Goal: Find specific page/section: Find specific page/section

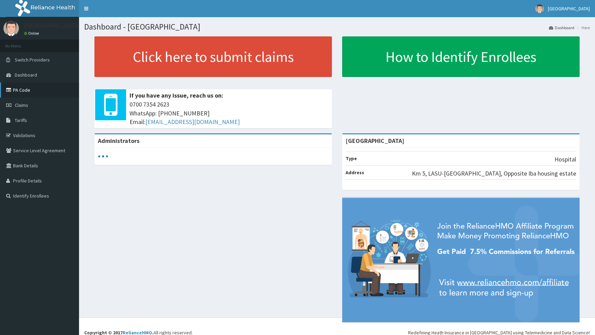
click at [26, 91] on link "PA Code" at bounding box center [39, 89] width 79 height 15
click at [24, 89] on link "PA Code" at bounding box center [39, 89] width 79 height 15
click at [24, 90] on link "PA Code" at bounding box center [39, 89] width 79 height 15
click at [19, 89] on link "PA Code" at bounding box center [39, 89] width 79 height 15
